Goal: Task Accomplishment & Management: Use online tool/utility

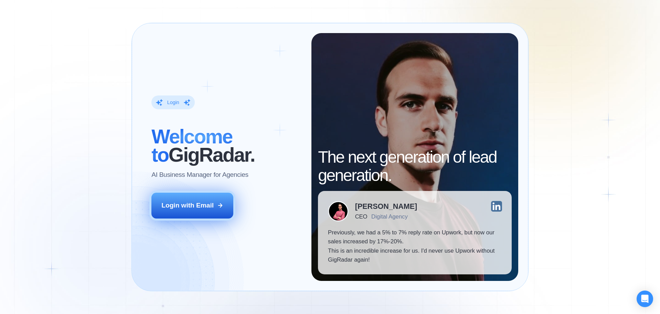
click at [197, 209] on div "Login with Email" at bounding box center [187, 205] width 52 height 9
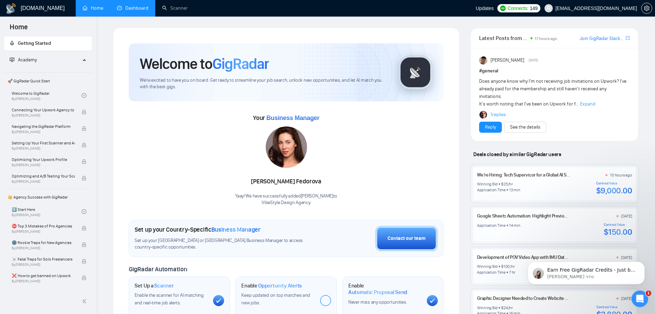
click at [138, 10] on link "Dashboard" at bounding box center [132, 8] width 31 height 6
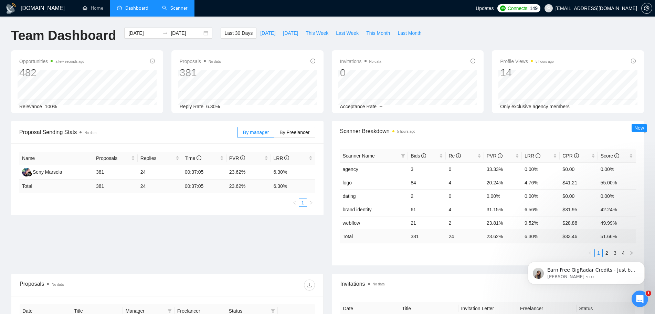
click at [177, 11] on link "Scanner" at bounding box center [174, 8] width 25 height 6
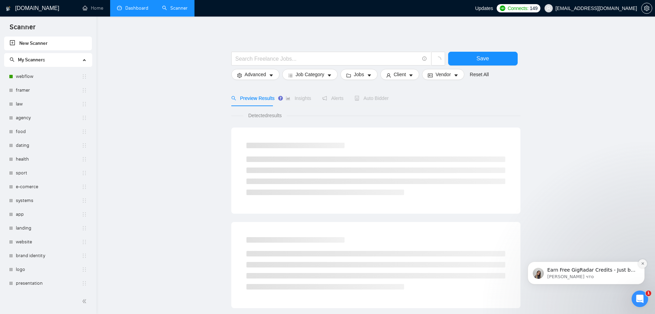
click at [644, 263] on icon "Dismiss notification" at bounding box center [643, 263] width 4 height 4
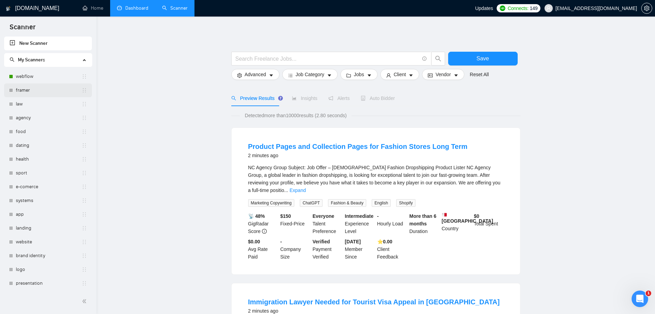
click at [47, 85] on link "framer" at bounding box center [49, 90] width 66 height 14
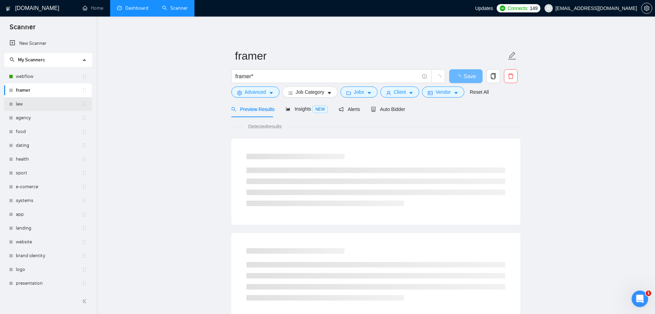
drag, startPoint x: 46, startPoint y: 94, endPoint x: 45, endPoint y: 100, distance: 7.0
click at [45, 100] on link "law" at bounding box center [49, 104] width 66 height 14
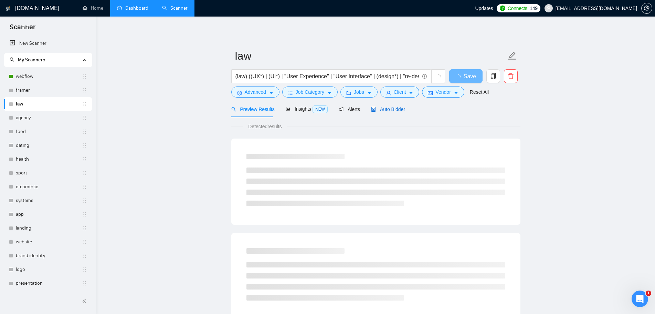
click at [383, 109] on span "Auto Bidder" at bounding box center [388, 109] width 34 height 6
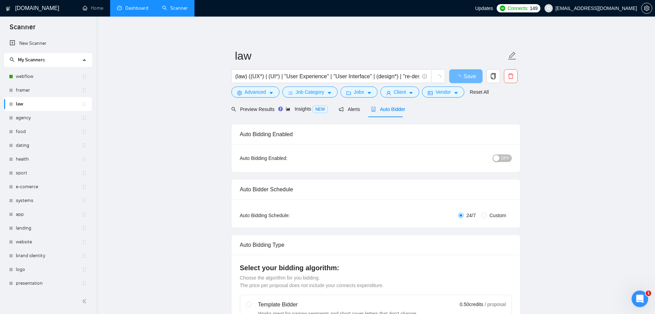
radio input "false"
radio input "true"
checkbox input "true"
click at [503, 158] on span "OFF" at bounding box center [505, 158] width 8 height 8
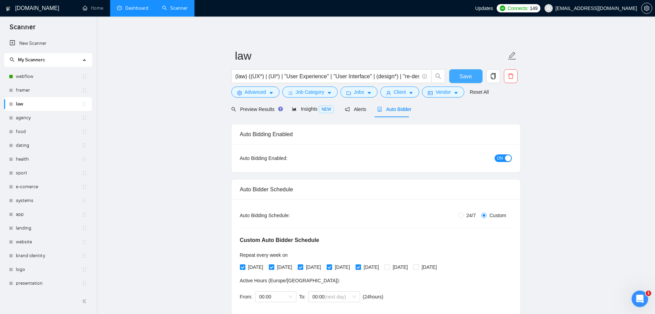
click at [471, 76] on button "Save" at bounding box center [465, 76] width 33 height 14
click at [22, 118] on link "agency" at bounding box center [49, 118] width 66 height 14
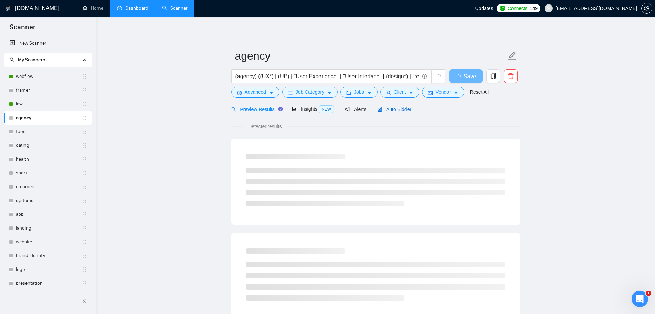
click at [389, 110] on span "Auto Bidder" at bounding box center [394, 109] width 34 height 6
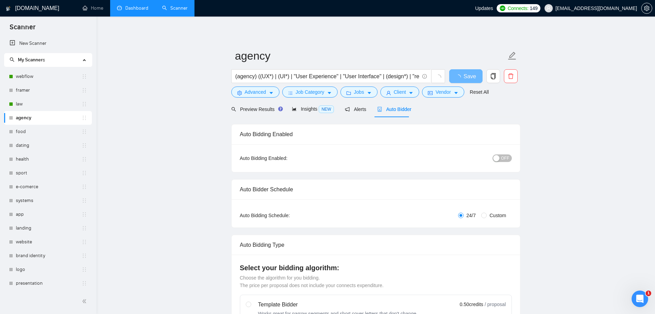
radio input "false"
radio input "true"
checkbox input "true"
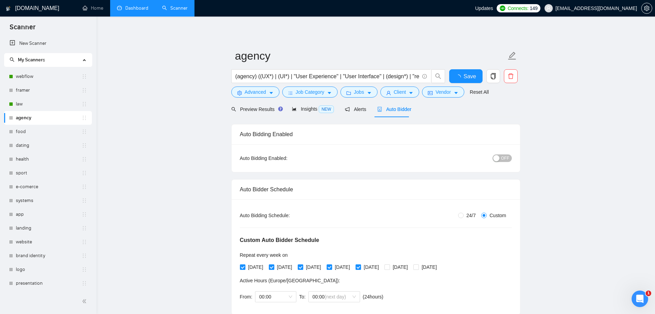
click at [505, 158] on span "OFF" at bounding box center [505, 158] width 8 height 8
click at [466, 79] on span "Save" at bounding box center [465, 76] width 12 height 9
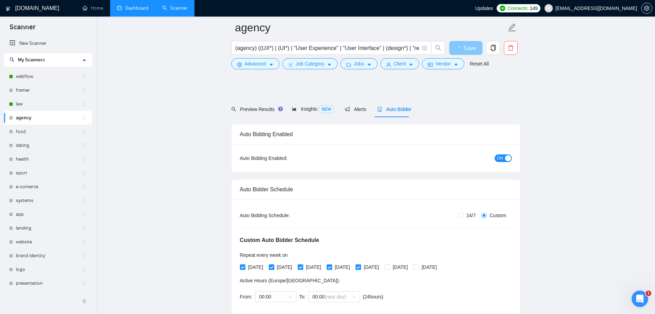
scroll to position [69, 0]
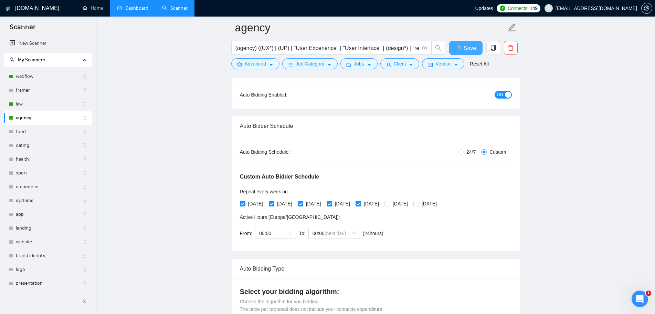
checkbox input "true"
click at [15, 102] on div "law" at bounding box center [48, 104] width 78 height 14
click at [27, 109] on link "law" at bounding box center [49, 104] width 66 height 14
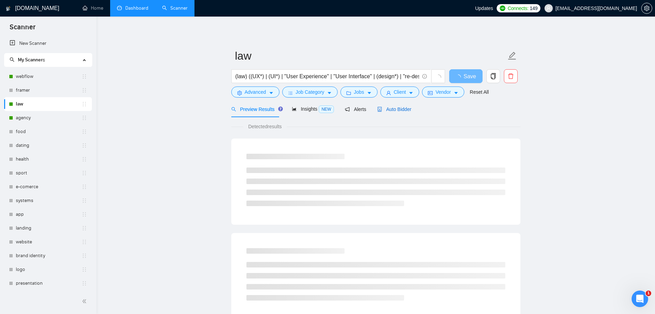
click at [395, 112] on span "Auto Bidder" at bounding box center [394, 109] width 34 height 6
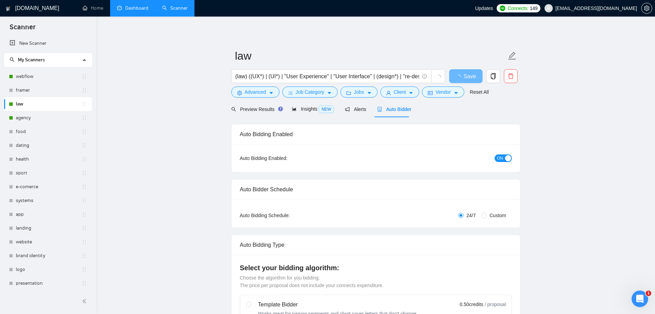
radio input "false"
radio input "true"
checkbox input "true"
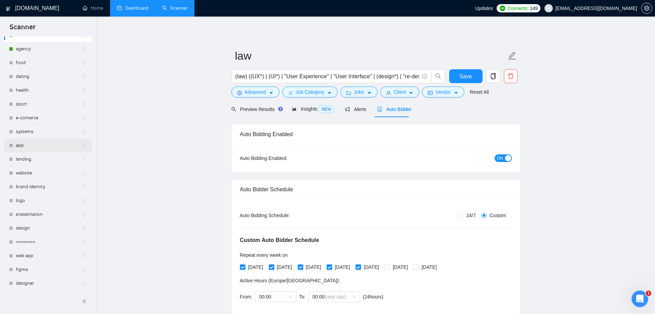
scroll to position [34, 0]
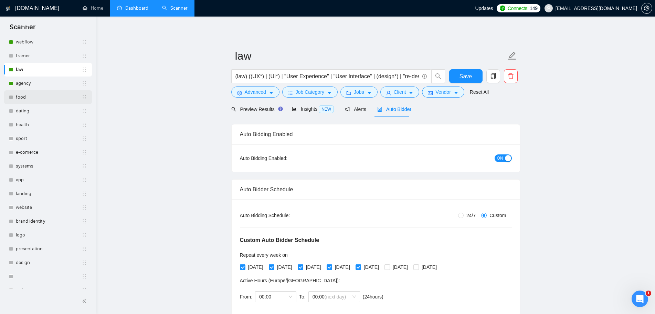
click at [32, 98] on link "food" at bounding box center [49, 97] width 66 height 14
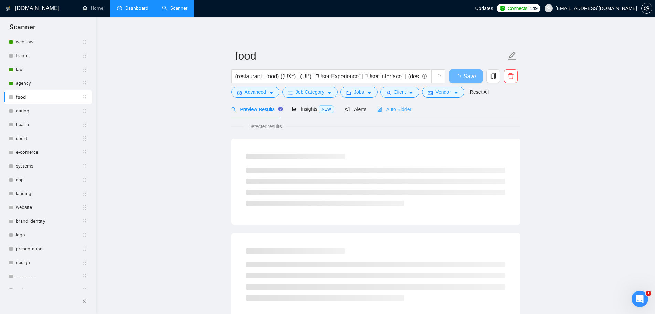
click at [408, 109] on div "Preview Results Insights NEW Alerts Auto Bidder" at bounding box center [375, 109] width 289 height 16
click at [402, 110] on span "Auto Bidder" at bounding box center [394, 109] width 34 height 6
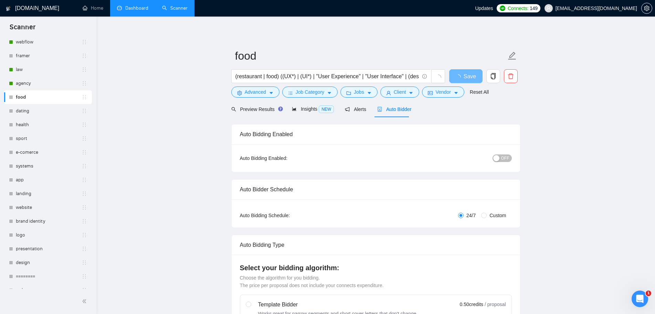
radio input "false"
radio input "true"
checkbox input "true"
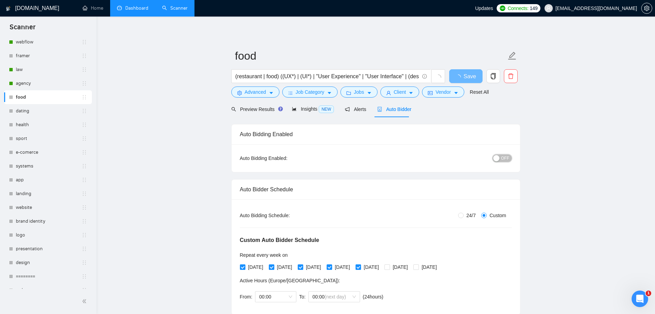
click at [507, 160] on span "OFF" at bounding box center [505, 158] width 8 height 8
click at [466, 77] on span "Save" at bounding box center [465, 76] width 12 height 9
checkbox input "true"
drag, startPoint x: 39, startPoint y: 110, endPoint x: 30, endPoint y: 109, distance: 9.4
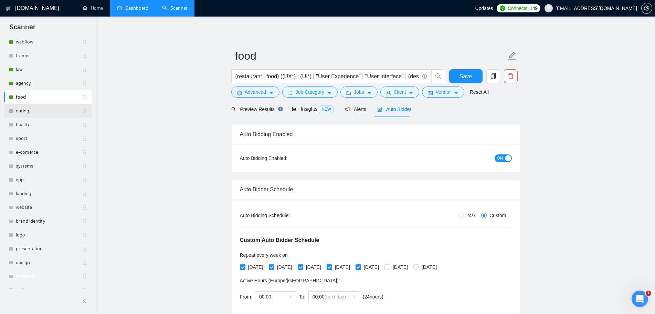
click at [30, 109] on link "dating" at bounding box center [49, 111] width 66 height 14
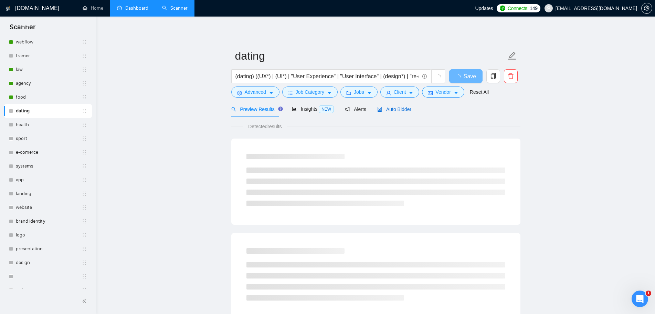
click at [387, 112] on div "Auto Bidder" at bounding box center [394, 109] width 34 height 8
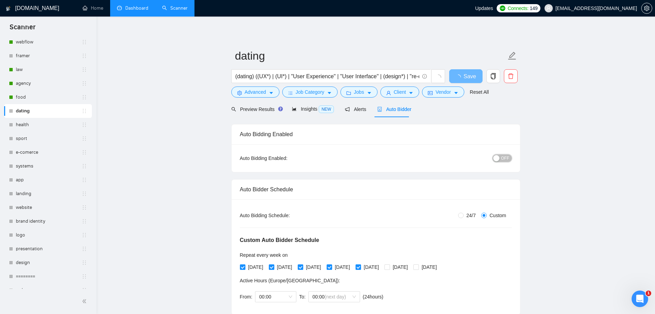
click at [501, 161] on button "OFF" at bounding box center [501, 158] width 19 height 8
click at [465, 74] on span "Save" at bounding box center [465, 76] width 12 height 9
click at [32, 123] on link "health" at bounding box center [49, 125] width 66 height 14
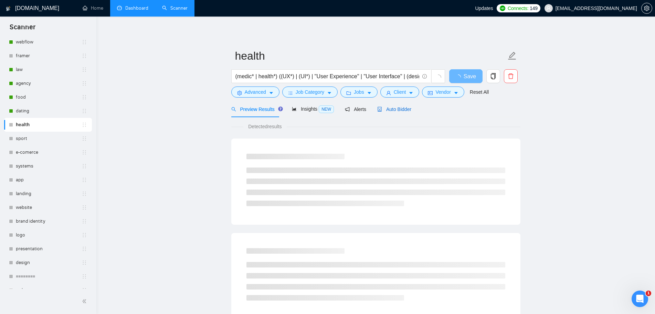
click at [394, 107] on span "Auto Bidder" at bounding box center [394, 109] width 34 height 6
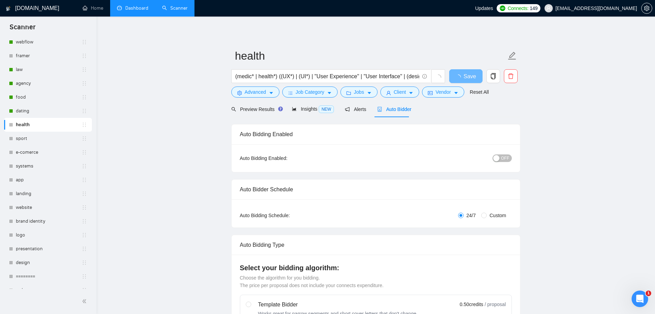
radio input "false"
radio input "true"
checkbox input "true"
click at [508, 157] on span "OFF" at bounding box center [505, 158] width 8 height 8
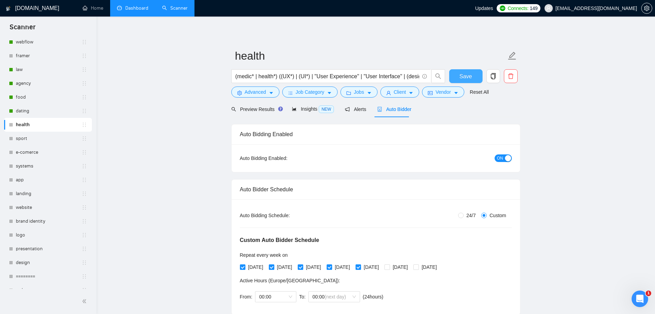
click at [460, 74] on span "Save" at bounding box center [465, 76] width 12 height 9
click at [461, 76] on span "Save" at bounding box center [465, 76] width 12 height 9
checkbox input "true"
click at [25, 133] on link "sport" at bounding box center [49, 138] width 66 height 14
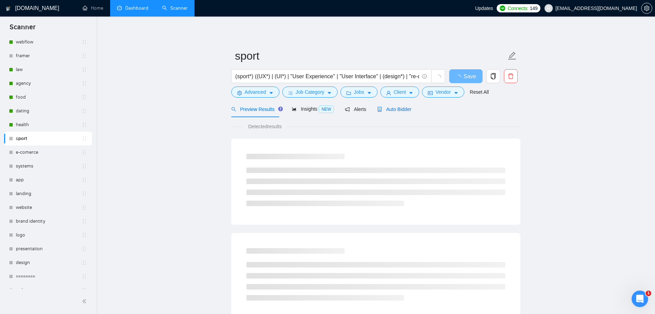
click at [401, 109] on span "Auto Bidder" at bounding box center [394, 109] width 34 height 6
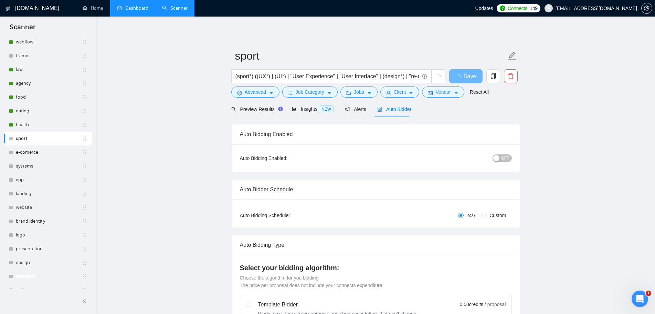
radio input "false"
radio input "true"
checkbox input "true"
click at [505, 160] on span "OFF" at bounding box center [505, 158] width 8 height 8
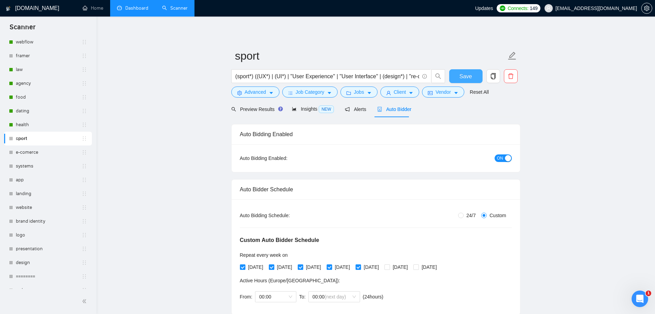
click at [472, 75] on span "Save" at bounding box center [465, 76] width 12 height 9
checkbox input "true"
drag, startPoint x: 32, startPoint y: 161, endPoint x: 31, endPoint y: 150, distance: 10.7
click at [29, 151] on link "e-comerce" at bounding box center [49, 152] width 66 height 14
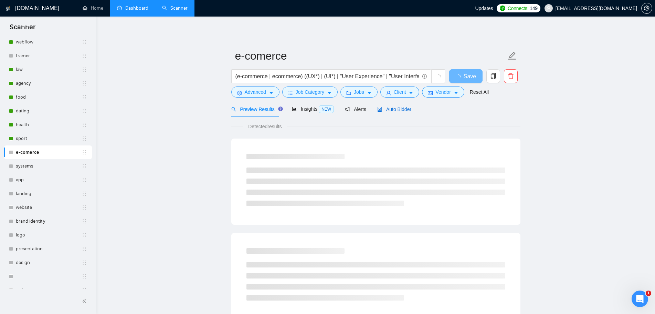
click at [393, 110] on span "Auto Bidder" at bounding box center [394, 109] width 34 height 6
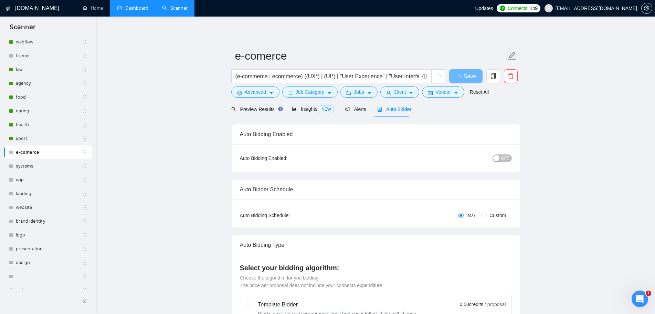
click at [504, 158] on span "OFF" at bounding box center [505, 158] width 8 height 8
radio input "false"
radio input "true"
checkbox input "true"
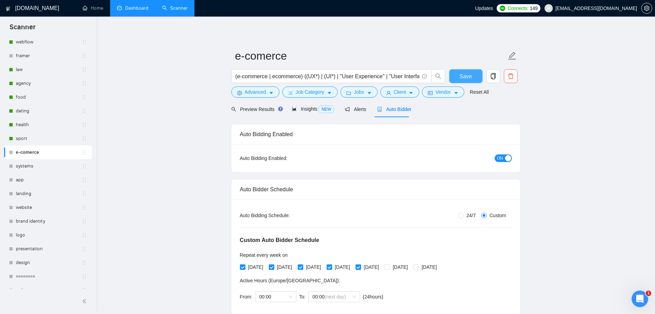
click at [474, 77] on button "Save" at bounding box center [465, 76] width 33 height 14
checkbox input "true"
click at [25, 166] on link "systems" at bounding box center [49, 166] width 66 height 14
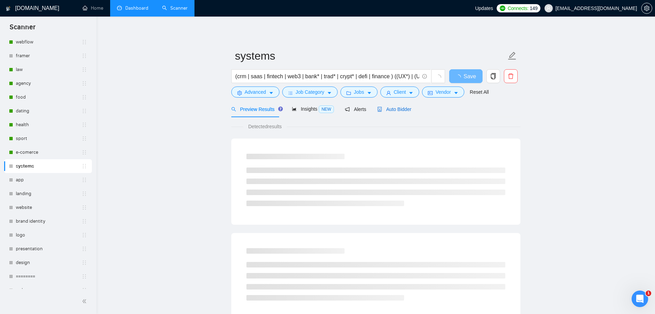
click at [391, 110] on span "Auto Bidder" at bounding box center [394, 109] width 34 height 6
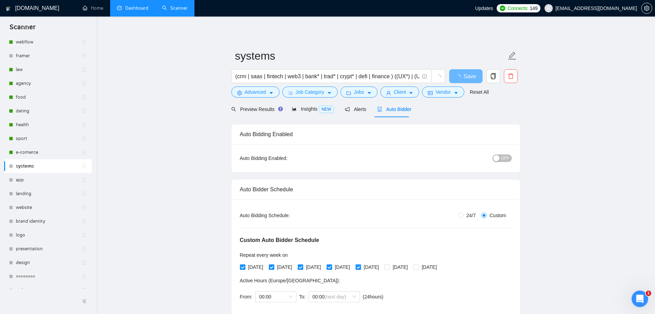
click at [507, 158] on span "OFF" at bounding box center [505, 158] width 8 height 8
click at [466, 79] on span "Save" at bounding box center [465, 76] width 12 height 9
click at [469, 77] on span "Save" at bounding box center [465, 76] width 12 height 9
checkbox input "true"
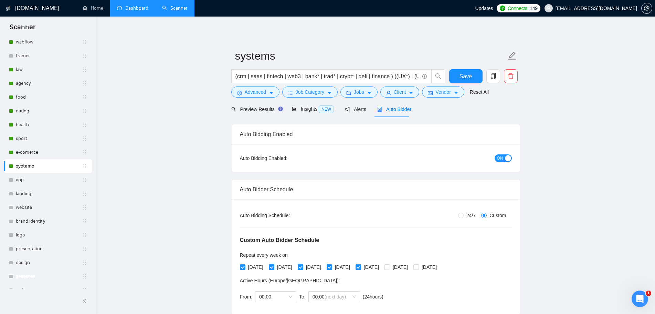
click at [22, 181] on link "app" at bounding box center [49, 180] width 66 height 14
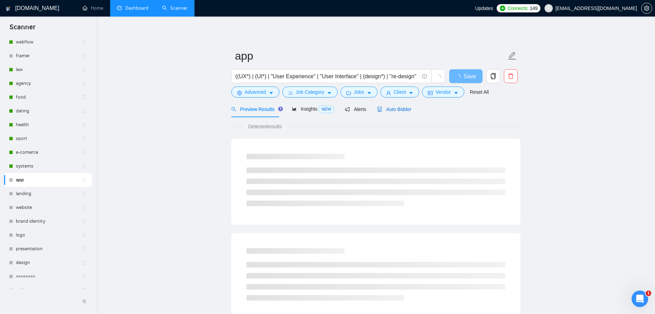
click at [395, 109] on span "Auto Bidder" at bounding box center [394, 109] width 34 height 6
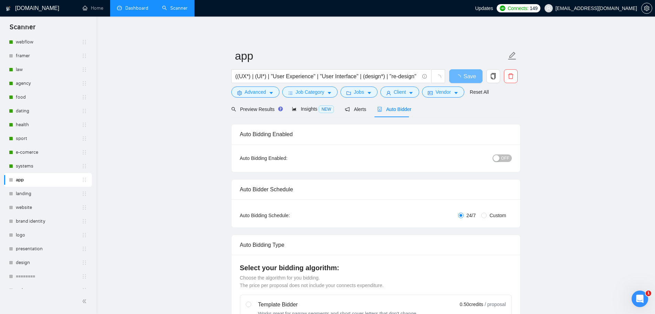
radio input "false"
radio input "true"
checkbox input "true"
click at [505, 157] on span "OFF" at bounding box center [505, 158] width 8 height 8
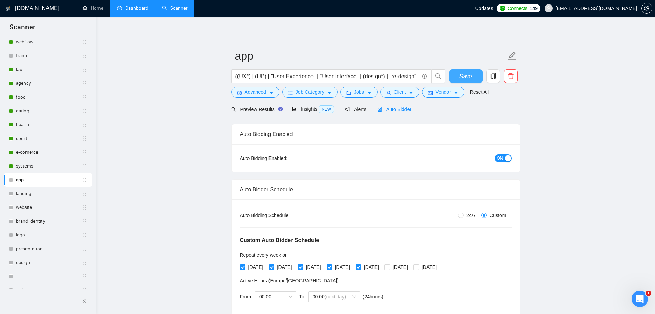
click at [463, 75] on span "Save" at bounding box center [465, 76] width 12 height 9
checkbox input "true"
click at [33, 198] on link "landing" at bounding box center [49, 194] width 66 height 14
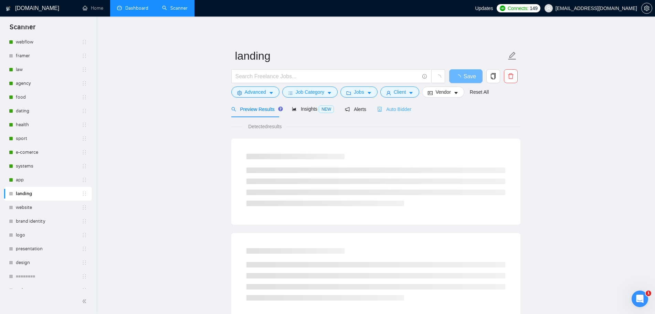
click at [394, 113] on div "Auto Bidder" at bounding box center [394, 109] width 34 height 16
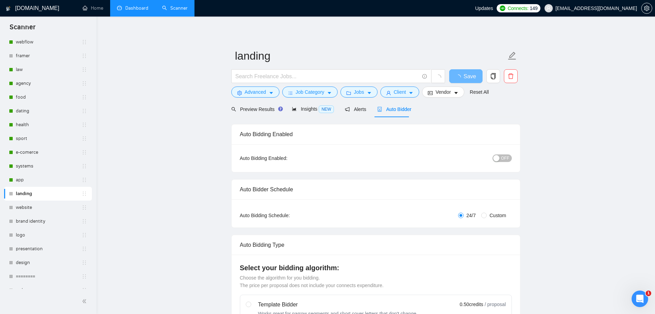
radio input "false"
radio input "true"
checkbox input "true"
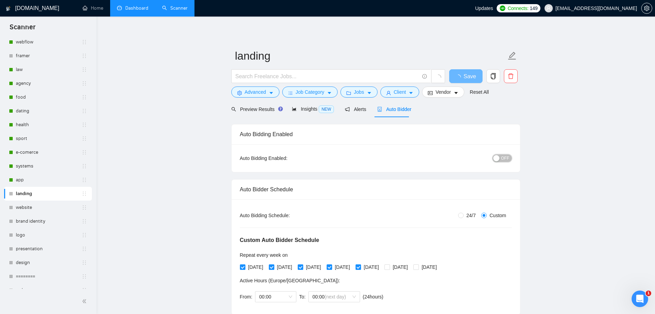
click at [509, 157] on button "OFF" at bounding box center [501, 158] width 19 height 8
click at [472, 76] on button "Save" at bounding box center [465, 76] width 33 height 14
checkbox input "true"
click at [27, 211] on link "website" at bounding box center [49, 207] width 66 height 14
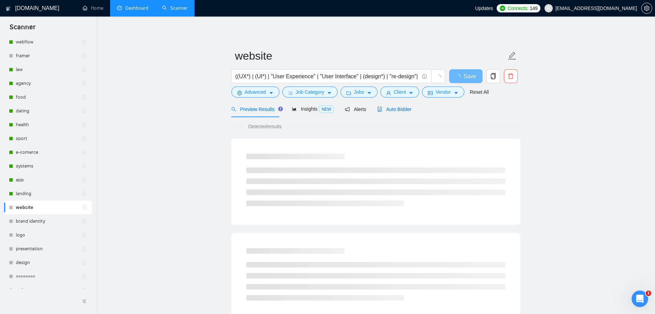
click at [395, 111] on span "Auto Bidder" at bounding box center [394, 109] width 34 height 6
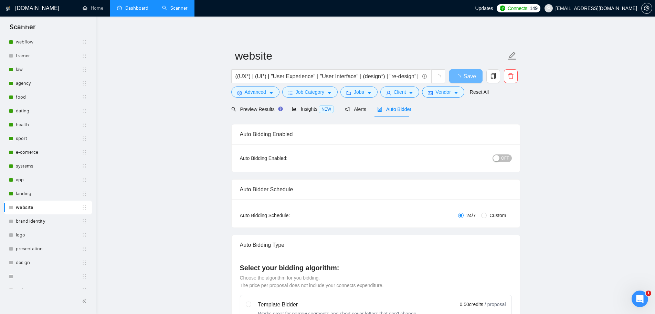
radio input "false"
radio input "true"
checkbox input "true"
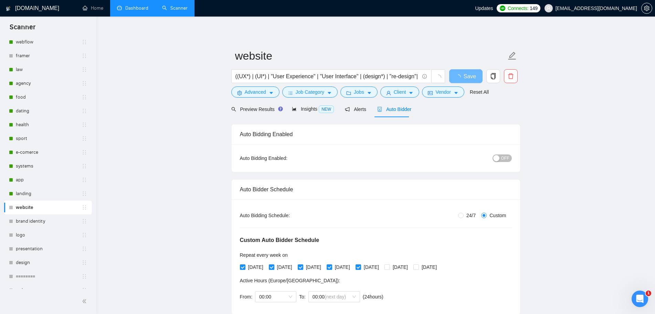
click at [505, 157] on span "OFF" at bounding box center [505, 158] width 8 height 8
click at [468, 76] on span "Save" at bounding box center [465, 76] width 12 height 9
checkbox input "true"
click at [42, 222] on link "brand identity" at bounding box center [49, 221] width 66 height 14
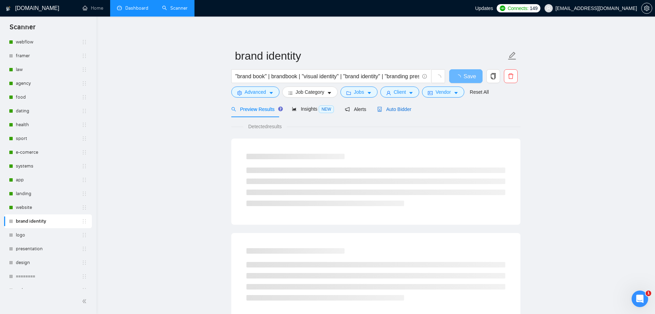
click at [400, 111] on span "Auto Bidder" at bounding box center [394, 109] width 34 height 6
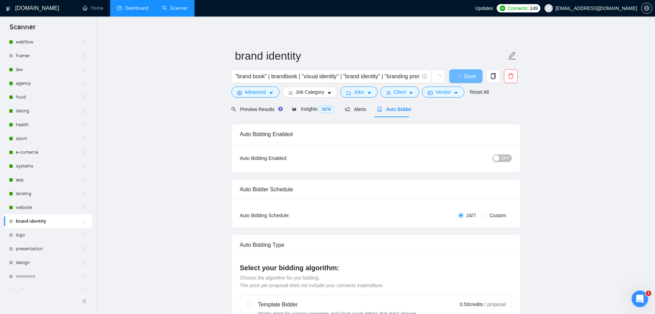
radio input "false"
radio input "true"
click at [506, 156] on span "OFF" at bounding box center [505, 158] width 8 height 8
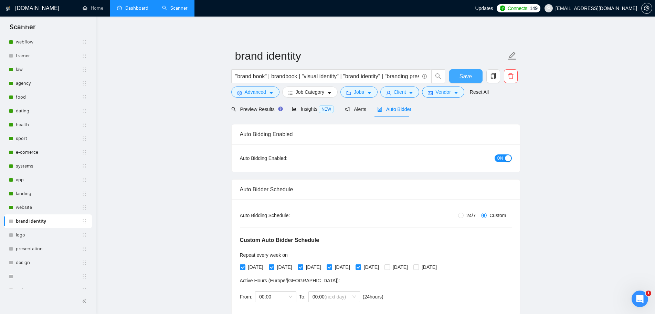
click at [472, 76] on button "Save" at bounding box center [465, 76] width 33 height 14
click at [29, 236] on link "logo" at bounding box center [49, 235] width 66 height 14
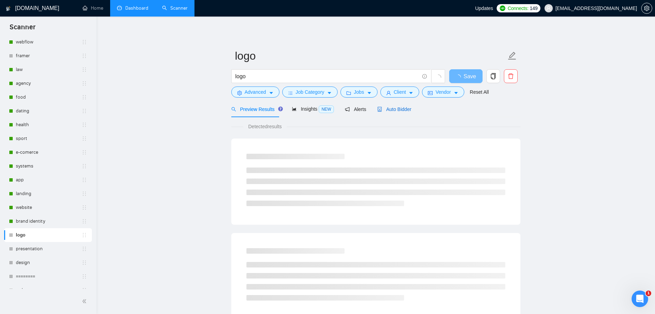
drag, startPoint x: 404, startPoint y: 109, endPoint x: 434, endPoint y: 110, distance: 29.9
click at [404, 109] on span "Auto Bidder" at bounding box center [394, 109] width 34 height 6
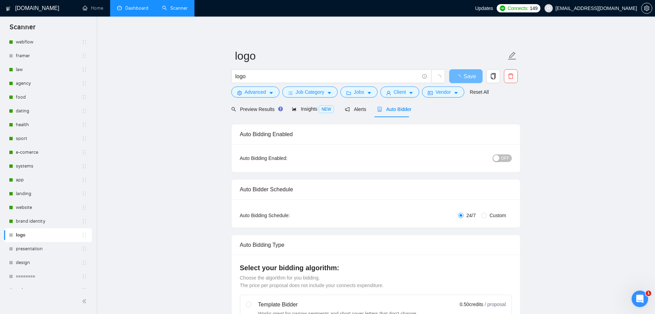
radio input "false"
radio input "true"
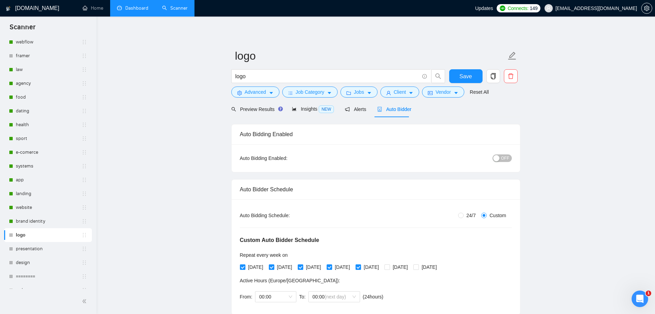
click at [507, 158] on span "OFF" at bounding box center [505, 158] width 8 height 8
click at [470, 76] on span "Save" at bounding box center [465, 76] width 12 height 9
